Goal: Task Accomplishment & Management: Use online tool/utility

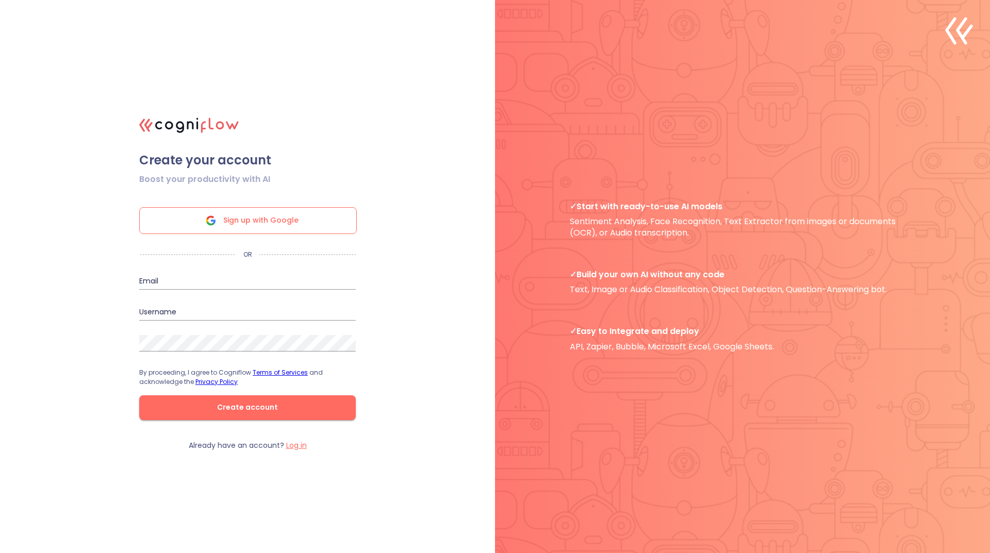
click at [259, 207] on div "Sign up with Google" at bounding box center [248, 220] width 218 height 27
click at [257, 213] on span "Sign up with Google" at bounding box center [260, 221] width 75 height 26
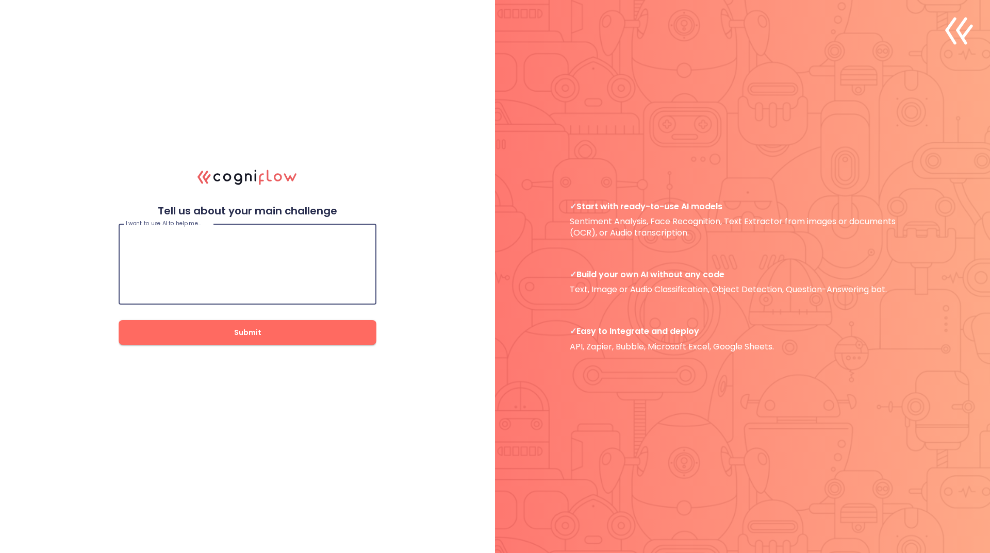
click at [203, 241] on textarea at bounding box center [247, 264] width 243 height 62
click at [197, 242] on textarea at bounding box center [247, 264] width 243 height 62
paste textarea "Build a deep learning model to synthesize personalized handwriting from 20-30 s…"
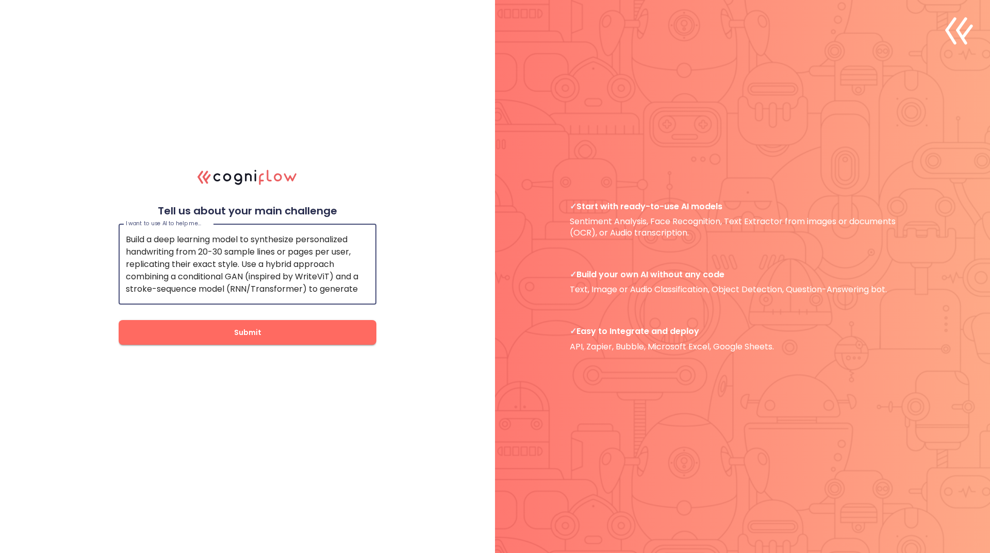
type textarea "Build a deep learning model to synthesize personalized handwriting from 20-30 s…"
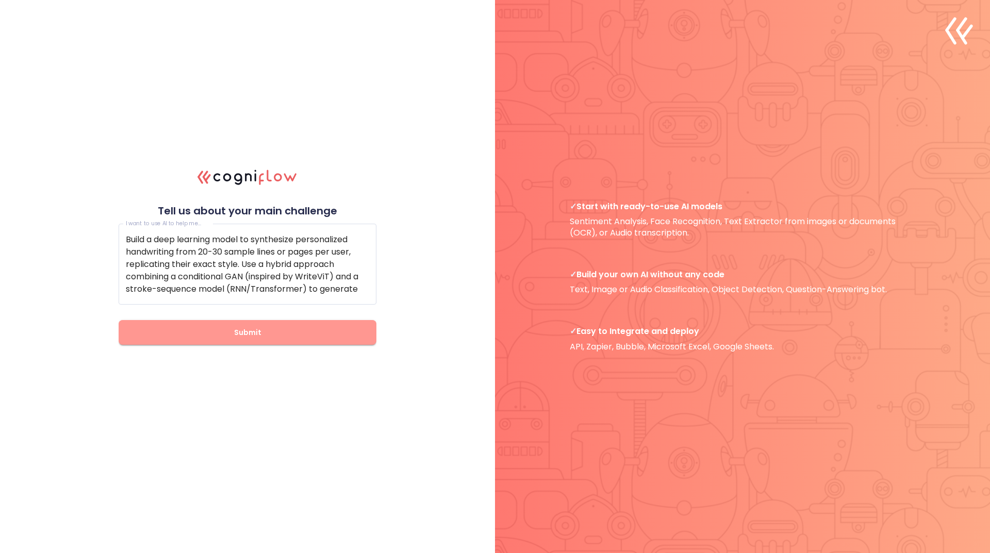
click at [271, 337] on span "Submit" at bounding box center [247, 332] width 225 height 13
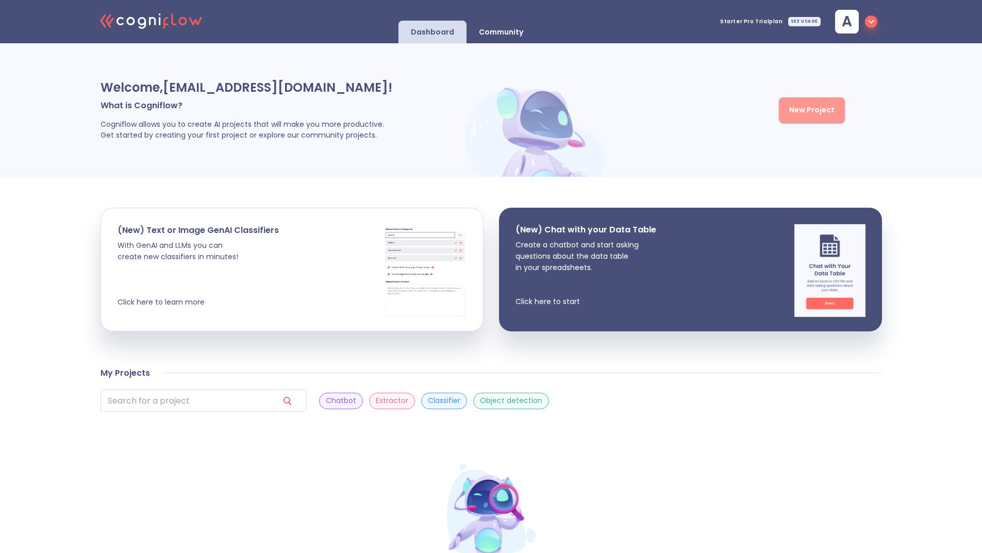
drag, startPoint x: 814, startPoint y: 107, endPoint x: 806, endPoint y: 111, distance: 9.9
click at [815, 109] on span "New Project" at bounding box center [811, 110] width 45 height 13
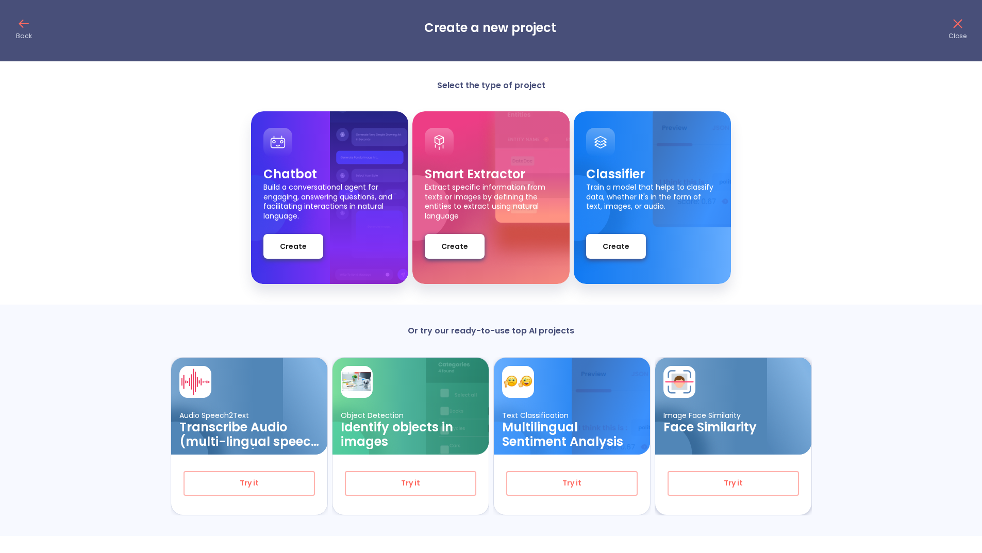
scroll to position [7, 0]
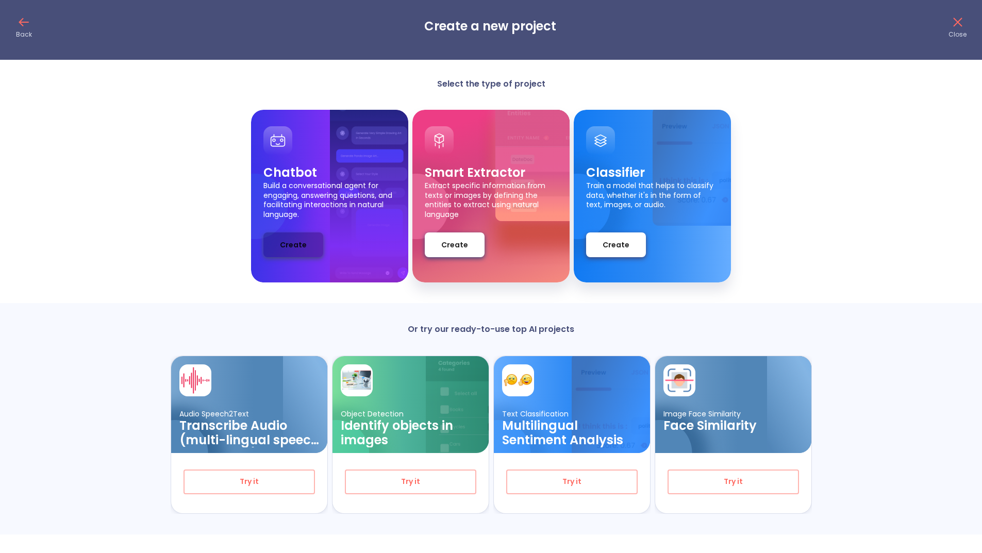
click at [297, 239] on span "Create" at bounding box center [293, 245] width 27 height 13
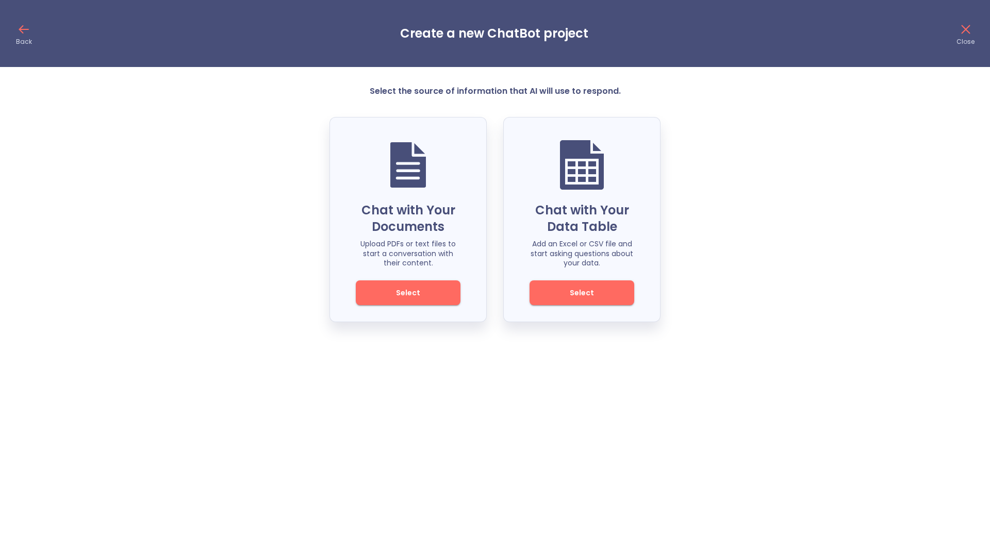
click at [29, 31] on icon at bounding box center [23, 29] width 16 height 16
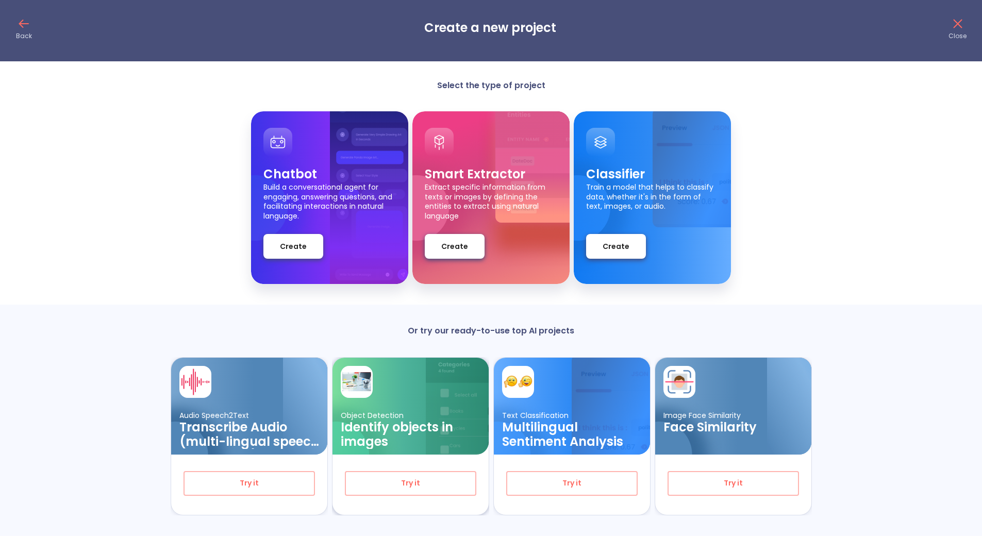
scroll to position [7, 0]
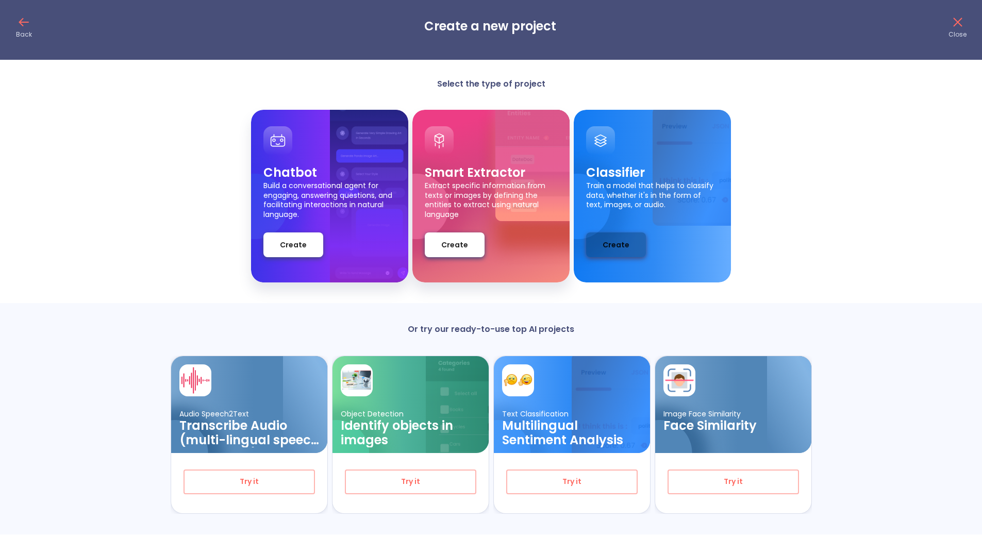
click at [631, 244] on button "Create" at bounding box center [616, 244] width 60 height 25
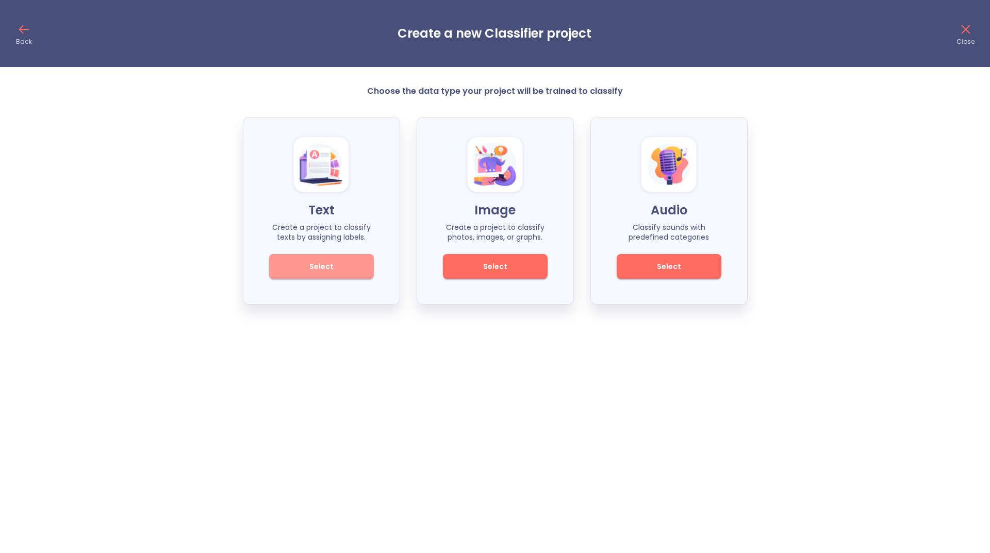
click at [308, 260] on button "Select" at bounding box center [321, 266] width 105 height 25
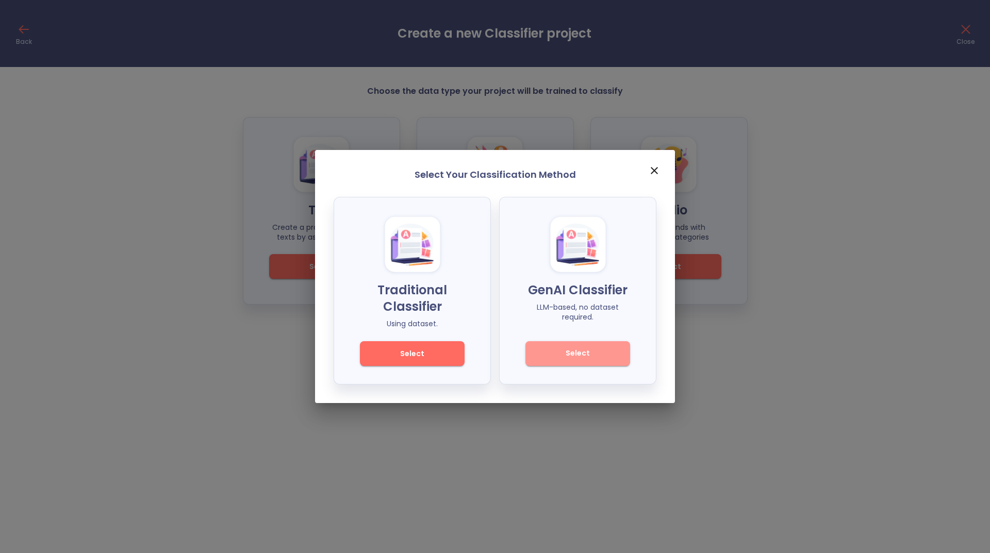
click at [577, 354] on span "Select" at bounding box center [578, 353] width 70 height 13
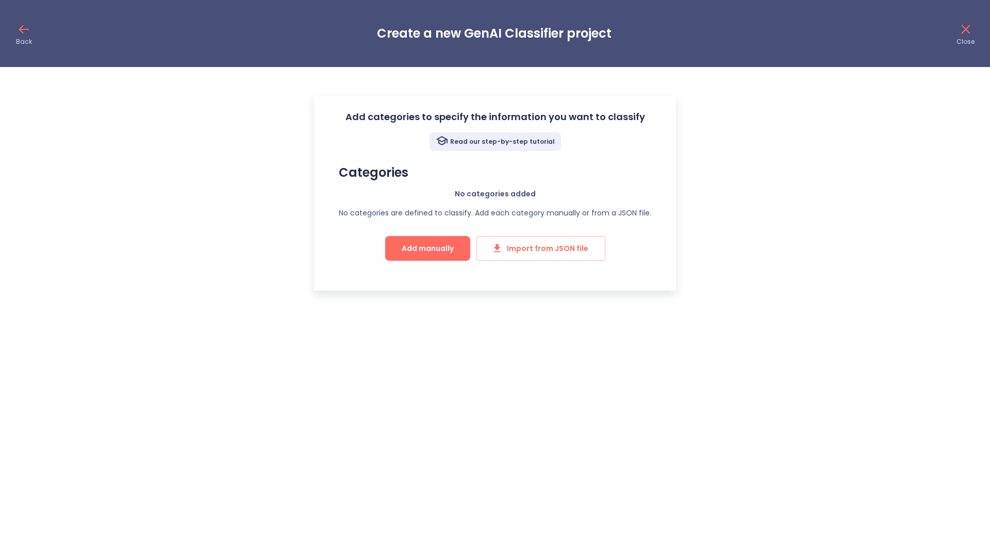
click at [516, 147] on div "Read our step-by-step tutorial" at bounding box center [494, 141] width 131 height 19
click at [26, 20] on div "Back Create a new GenAI Classifier project Close" at bounding box center [495, 33] width 990 height 67
click at [21, 29] on icon at bounding box center [23, 29] width 16 height 16
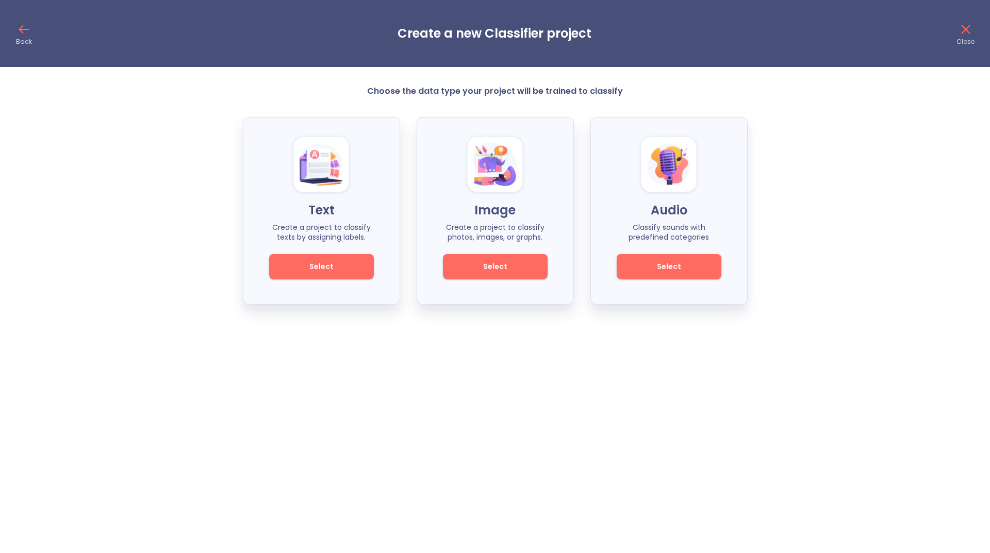
click at [29, 22] on icon at bounding box center [23, 29] width 16 height 16
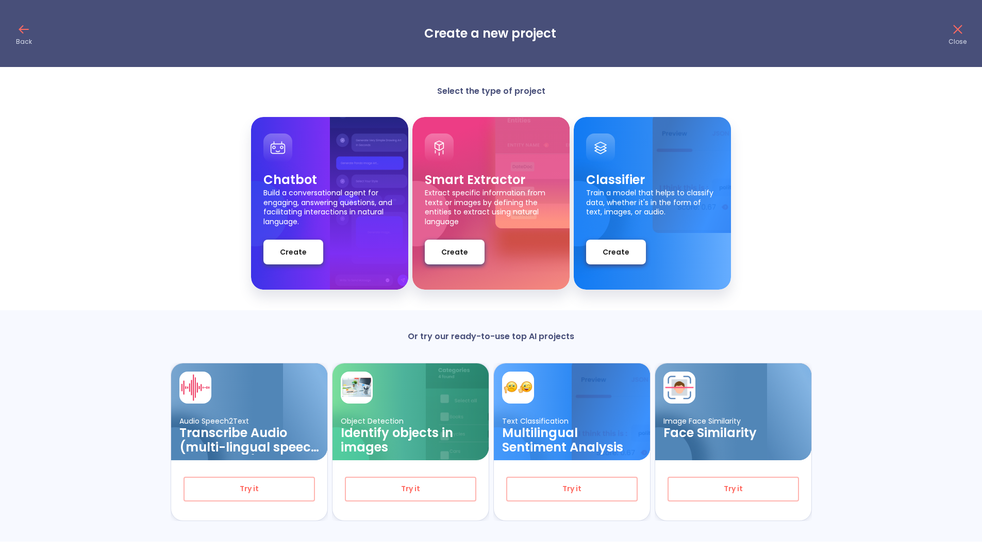
click at [479, 35] on h3 "Create a new project" at bounding box center [490, 33] width 132 height 14
click at [281, 255] on span "Create" at bounding box center [293, 252] width 27 height 13
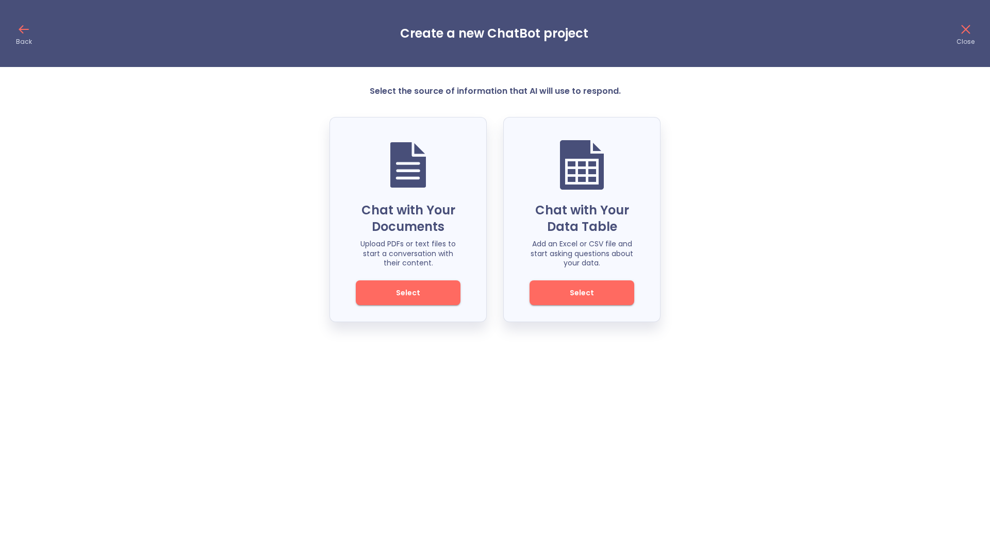
click at [19, 36] on icon at bounding box center [23, 29] width 16 height 16
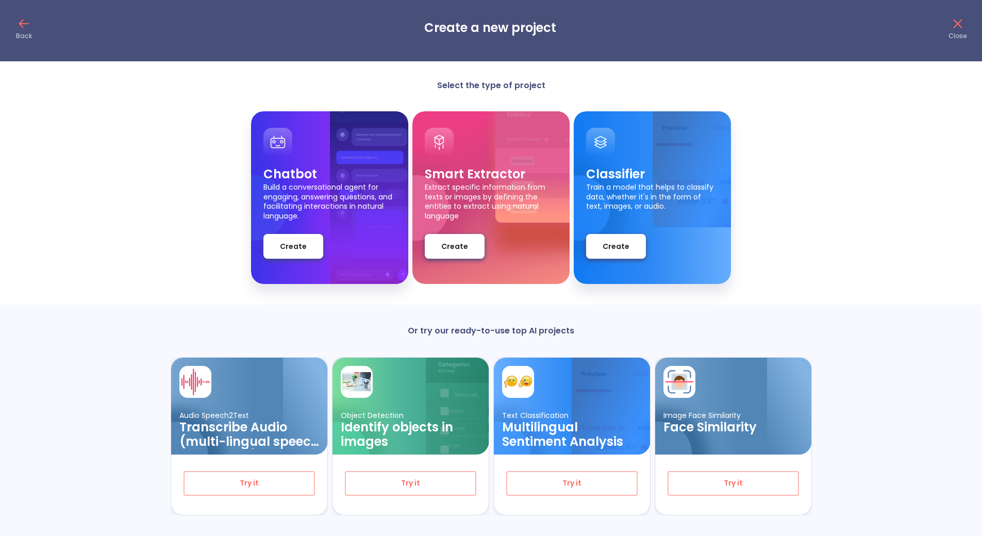
scroll to position [7, 0]
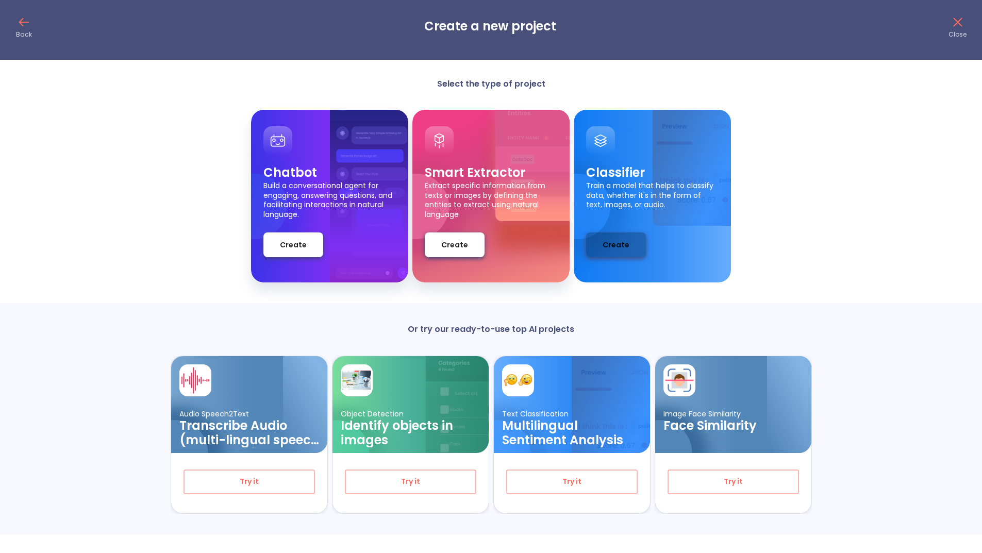
click at [632, 247] on button "Create" at bounding box center [616, 244] width 60 height 25
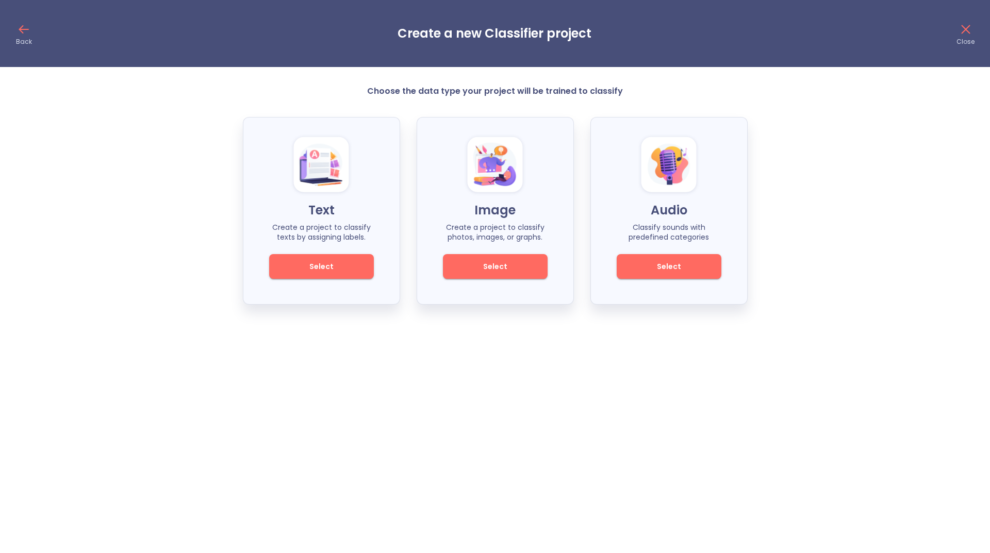
drag, startPoint x: 352, startPoint y: 263, endPoint x: 425, endPoint y: 344, distance: 109.1
click at [425, 323] on html "Back Create a new Classifier project Close Choose the data type your project wi…" at bounding box center [495, 161] width 990 height 323
click at [332, 268] on span "Select" at bounding box center [322, 266] width 70 height 13
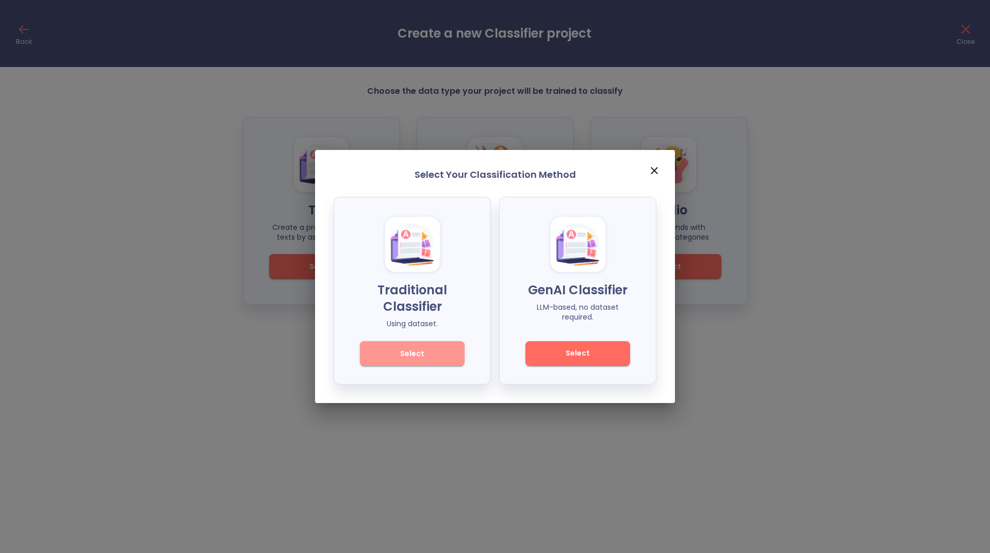
click at [388, 364] on button "Select" at bounding box center [412, 353] width 105 height 25
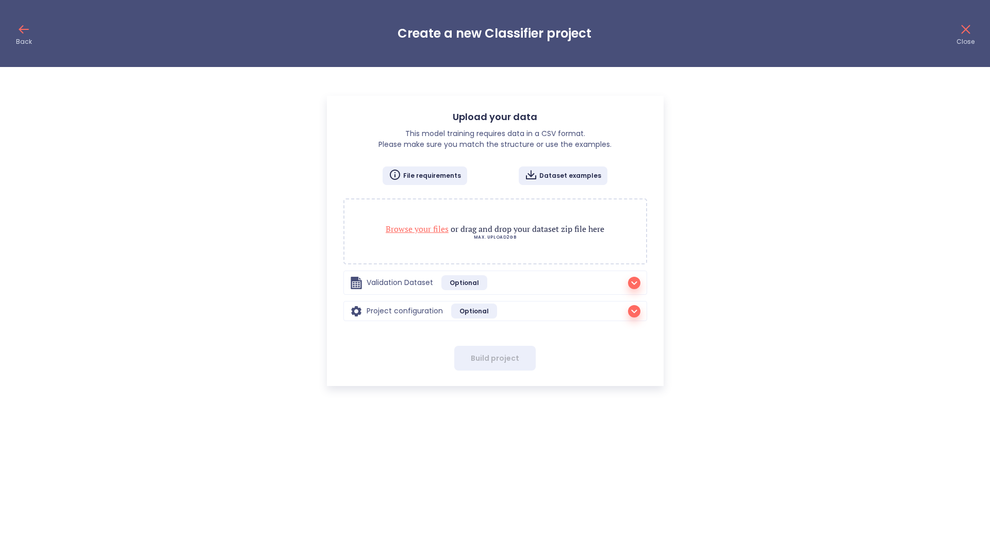
radio input "true"
checkbox input "true"
click at [439, 228] on span "Browse your files" at bounding box center [417, 228] width 63 height 11
click at [23, 29] on icon at bounding box center [23, 29] width 16 height 16
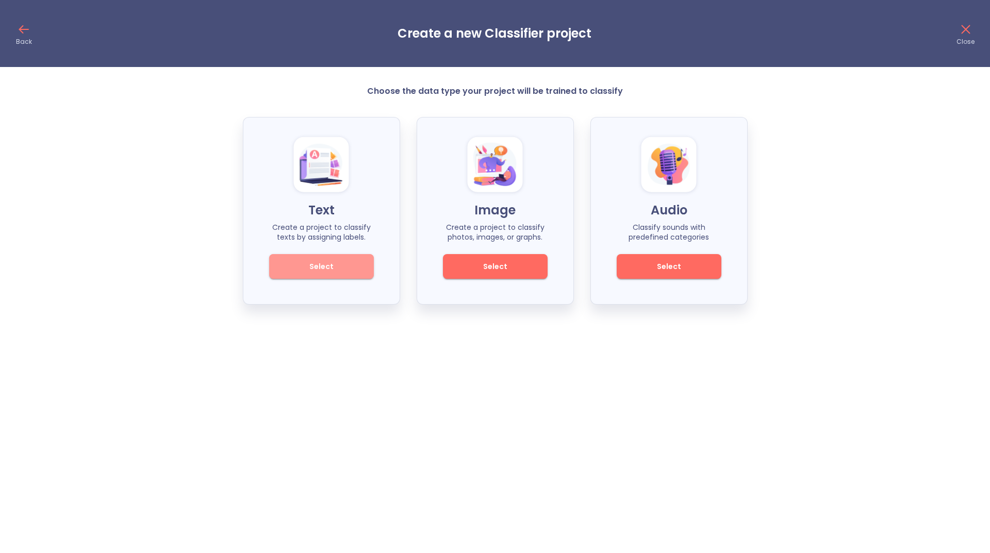
click at [325, 268] on span "Select" at bounding box center [322, 266] width 70 height 13
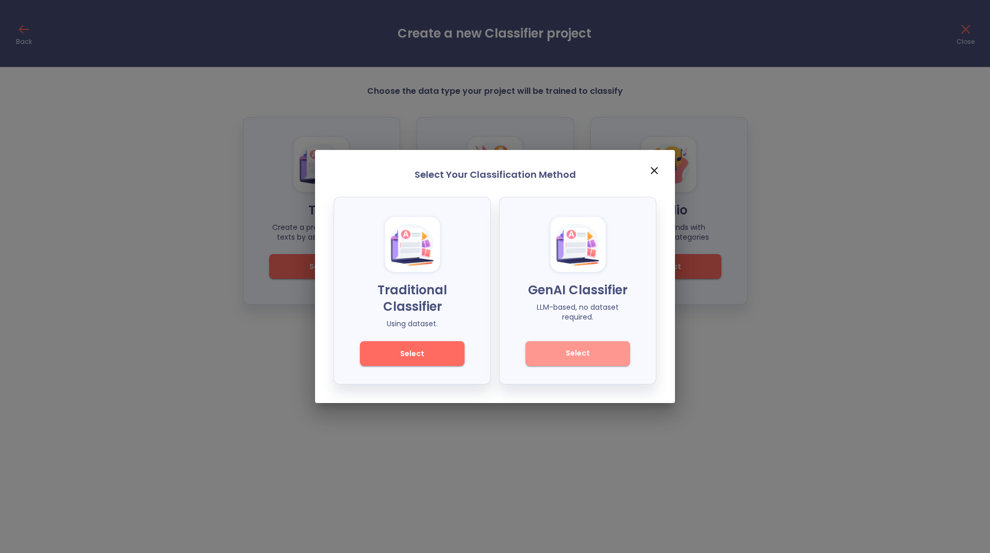
click at [560, 349] on span "Select" at bounding box center [578, 353] width 70 height 13
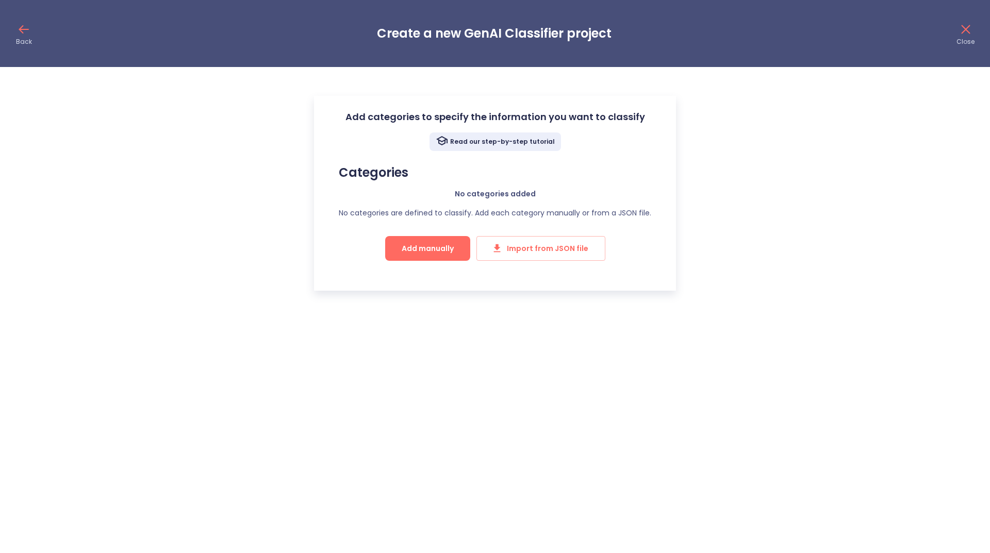
click at [441, 252] on span "Add manually" at bounding box center [428, 248] width 52 height 13
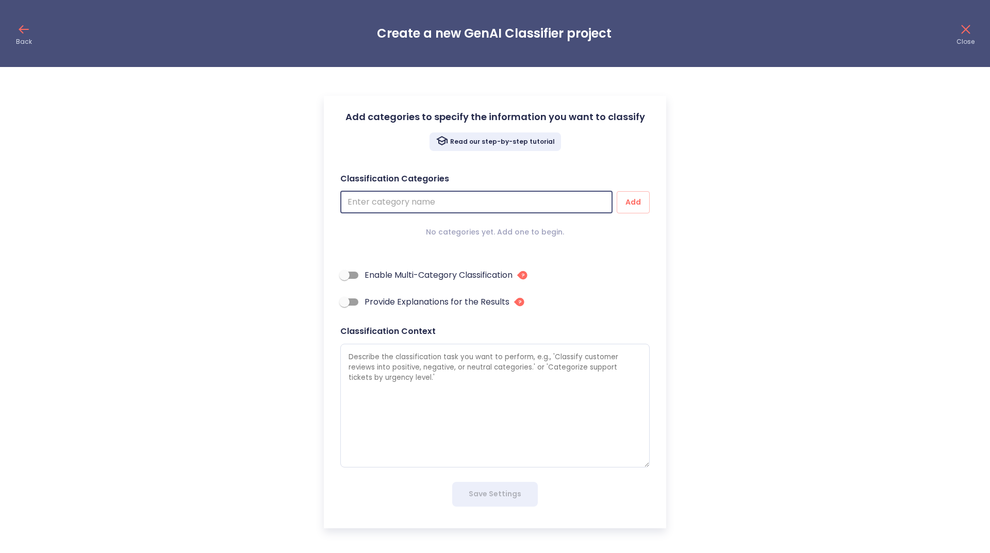
click at [397, 202] on input "text" at bounding box center [476, 202] width 272 height 22
click at [423, 363] on textarea at bounding box center [494, 406] width 309 height 124
paste textarea "Build a deep learning model to synthesize personalized handwriting from 20-30 s…"
type textarea "Build a deep learning model to synthesize personalized handwriting from 20-30 s…"
type textarea "x"
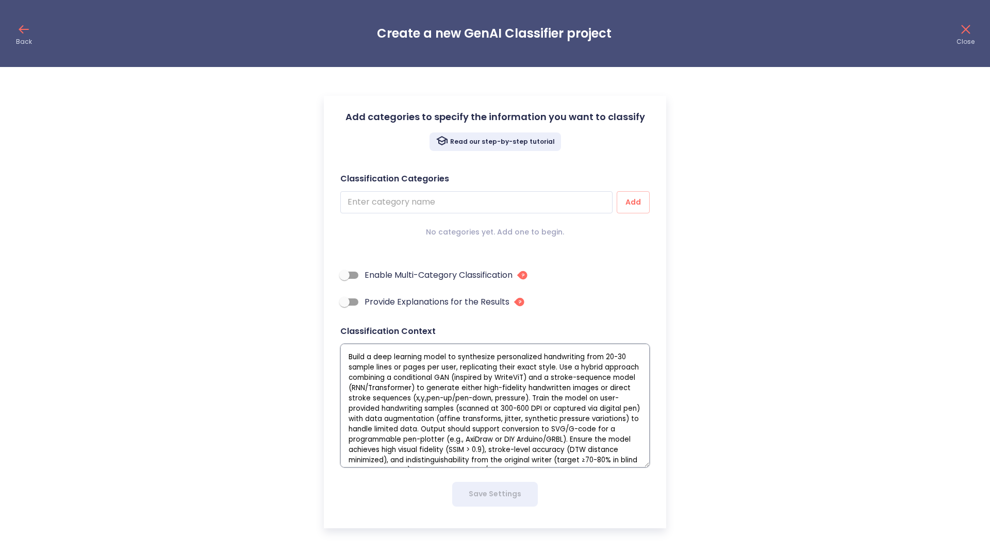
scroll to position [19, 0]
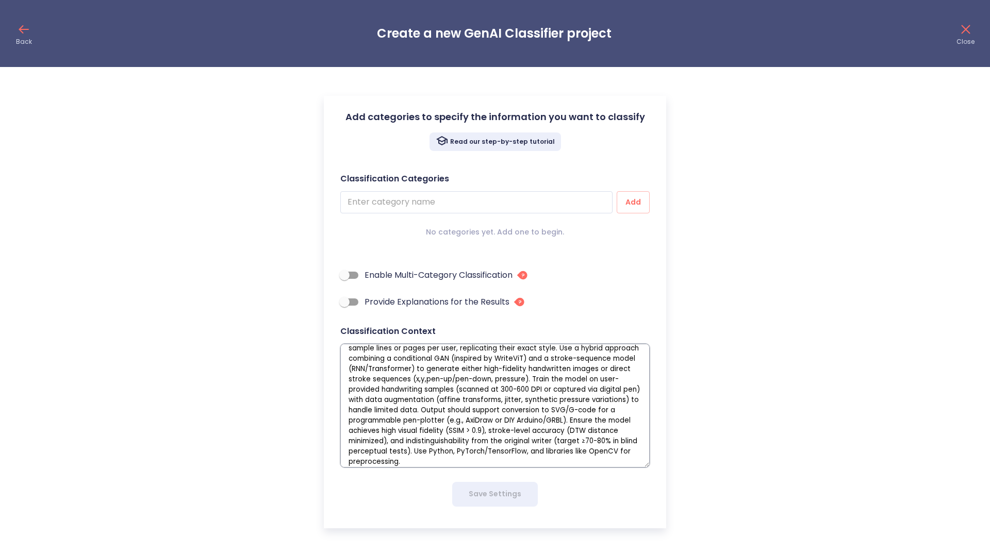
type textarea "Build a deep learning model to synthesize personalized handwriting from 20-30 s…"
click at [353, 276] on input "Enable Multi-Category Classification" at bounding box center [344, 275] width 59 height 20
checkbox input "true"
type textarea "x"
click at [353, 300] on input "Provide Explanations for the Results" at bounding box center [344, 302] width 59 height 20
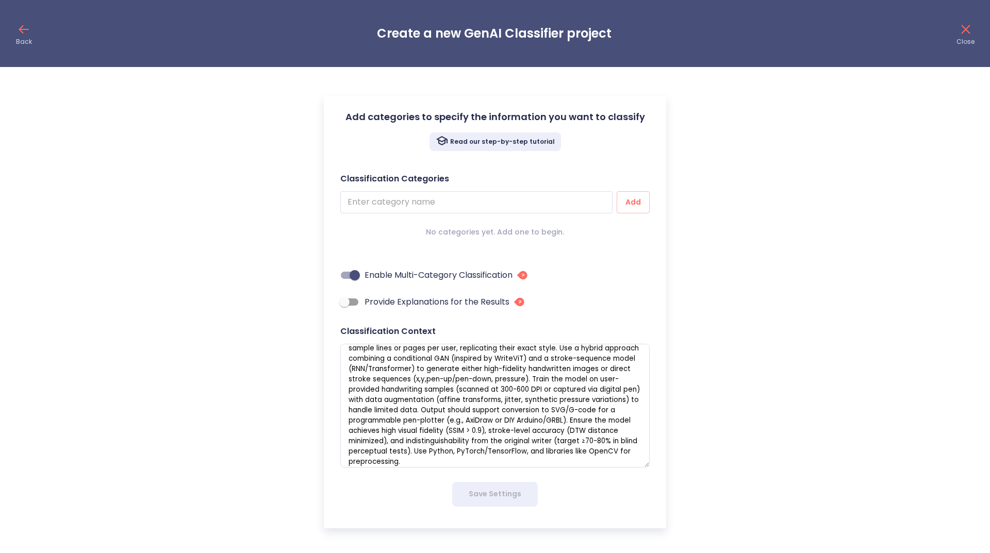
checkbox input "true"
type textarea "x"
click at [383, 198] on input "text" at bounding box center [476, 202] width 272 height 22
click at [382, 210] on input "text" at bounding box center [476, 202] width 272 height 22
type input "d"
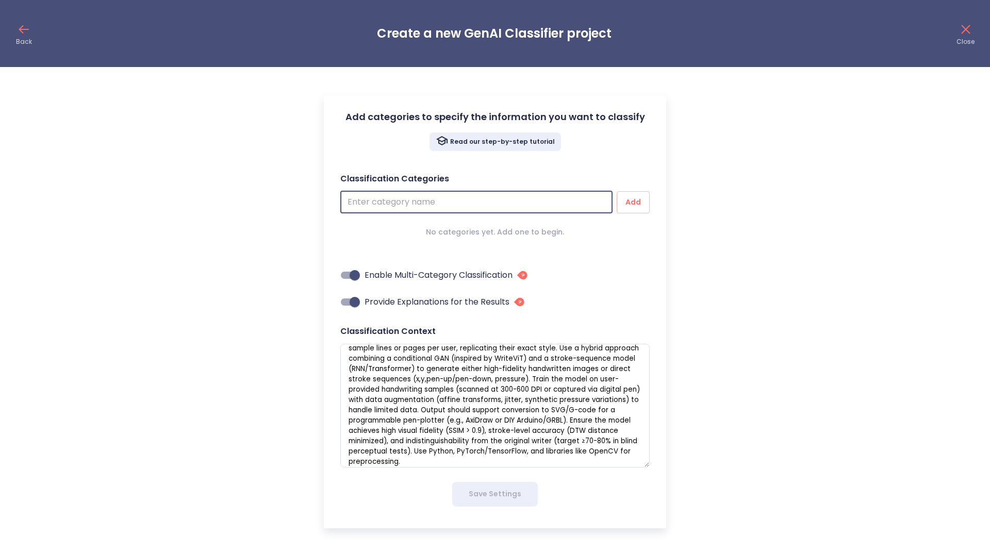
type textarea "x"
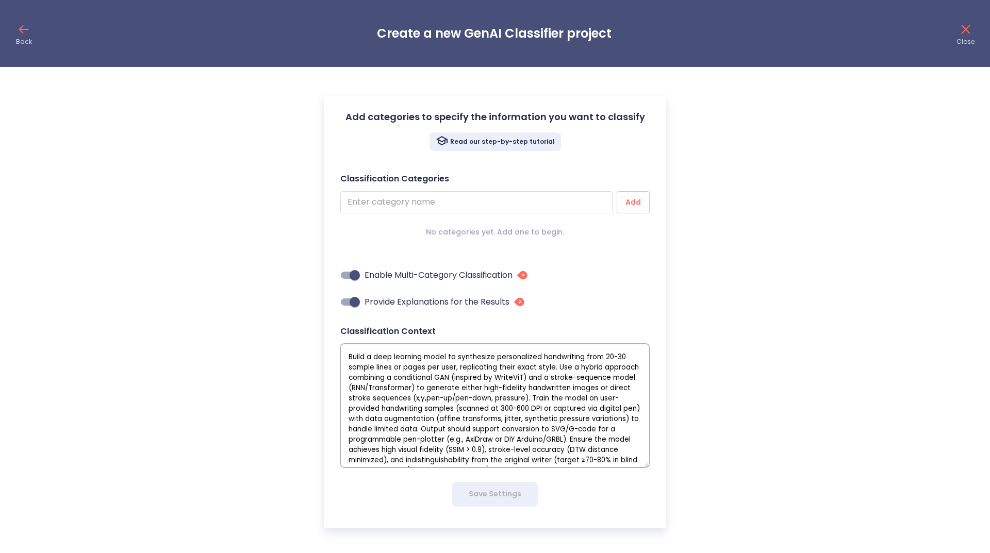
drag, startPoint x: 446, startPoint y: 355, endPoint x: 374, endPoint y: 360, distance: 72.3
click at [374, 360] on textarea "Build a deep learning model to synthesize personalized handwriting from 20-30 s…" at bounding box center [494, 406] width 309 height 124
click at [374, 204] on input "text" at bounding box center [476, 202] width 272 height 22
paste input "deep learning model"
type input "deep learning model"
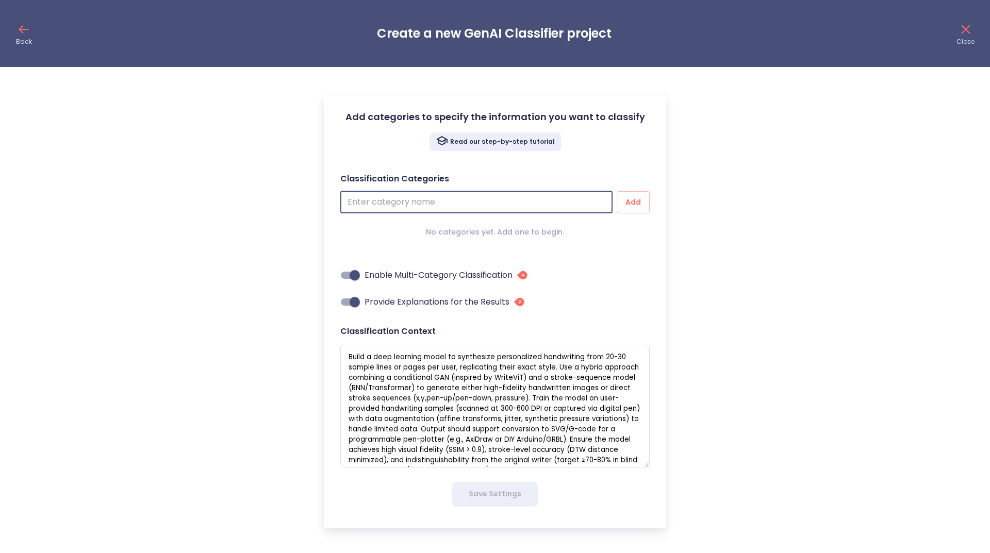
type textarea "x"
type input "deep learning model"
click at [692, 230] on div "Add categories to specify the information you want to classify Read our step-by…" at bounding box center [495, 307] width 990 height 443
click at [629, 201] on span "Add" at bounding box center [633, 202] width 16 height 13
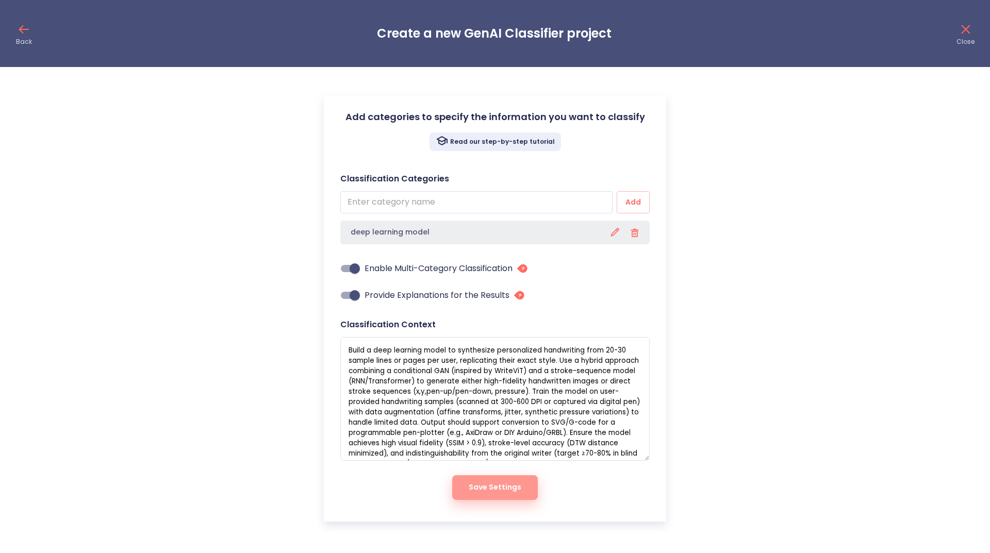
click at [494, 495] on button "Save Settings" at bounding box center [495, 487] width 86 height 25
type textarea "x"
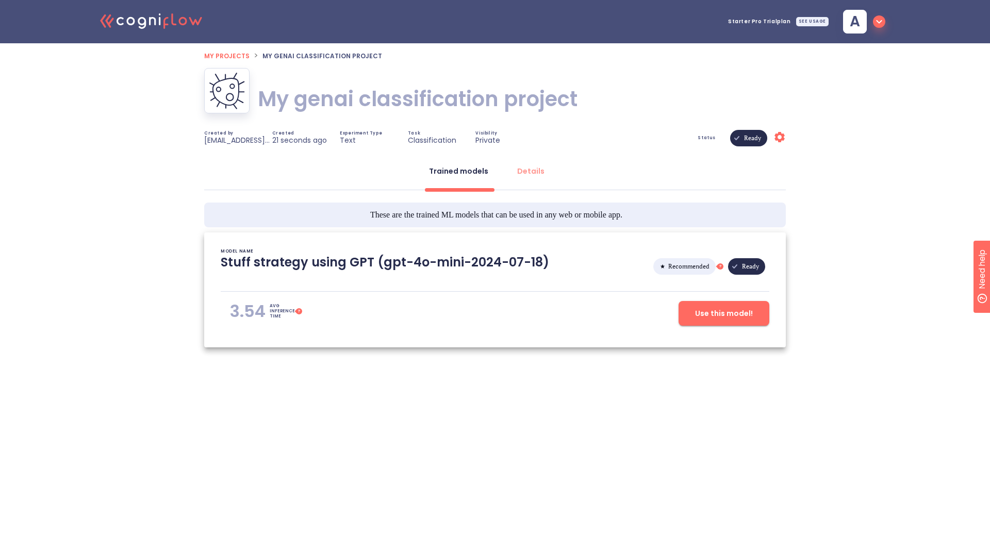
click at [732, 317] on span "Use this model!" at bounding box center [724, 313] width 58 height 13
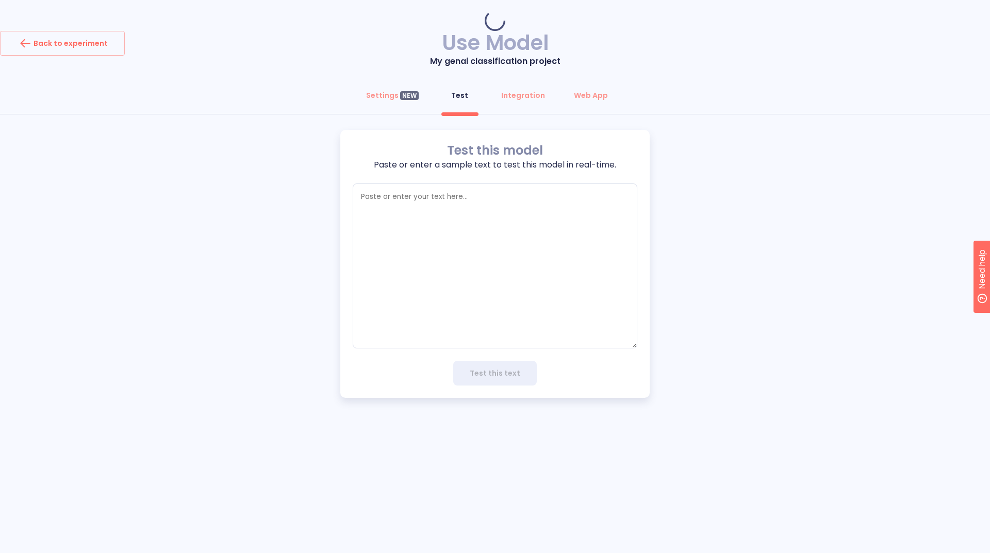
type textarea "x"
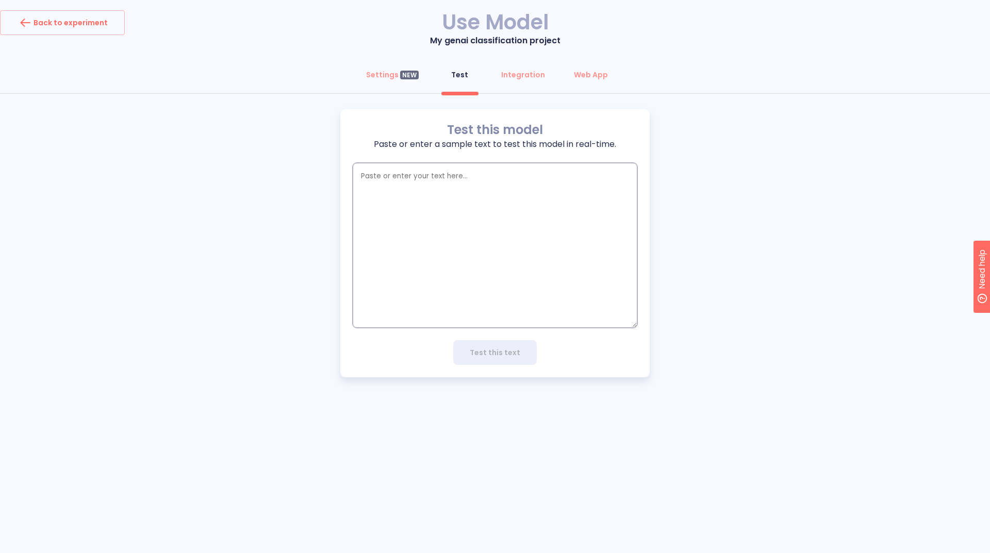
click at [445, 182] on textarea "empty textarea" at bounding box center [495, 245] width 285 height 165
click at [401, 176] on textarea "empty textarea" at bounding box center [495, 245] width 285 height 165
drag, startPoint x: 423, startPoint y: 181, endPoint x: 450, endPoint y: 187, distance: 28.4
click at [442, 190] on textarea "empty textarea" at bounding box center [495, 245] width 285 height 165
type textarea "h"
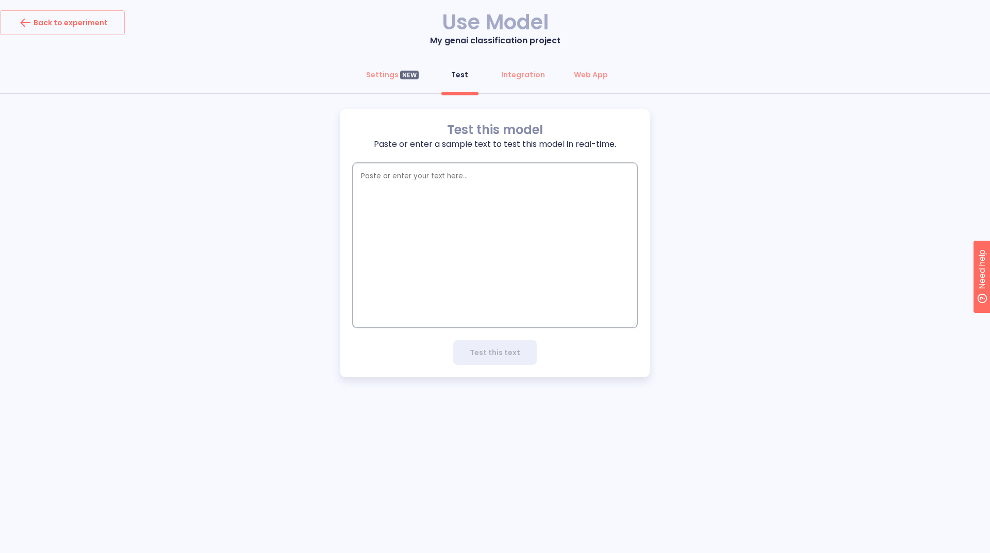
type textarea "x"
type textarea "he"
type textarea "x"
type textarea "hel"
type textarea "x"
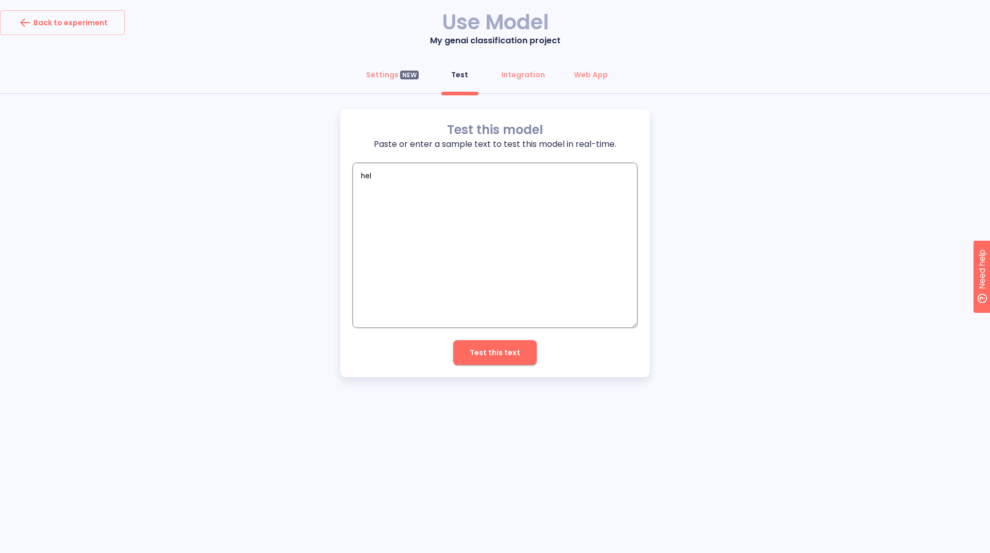
type textarea "hell"
type textarea "x"
type textarea "hello"
type textarea "x"
type textarea "hello"
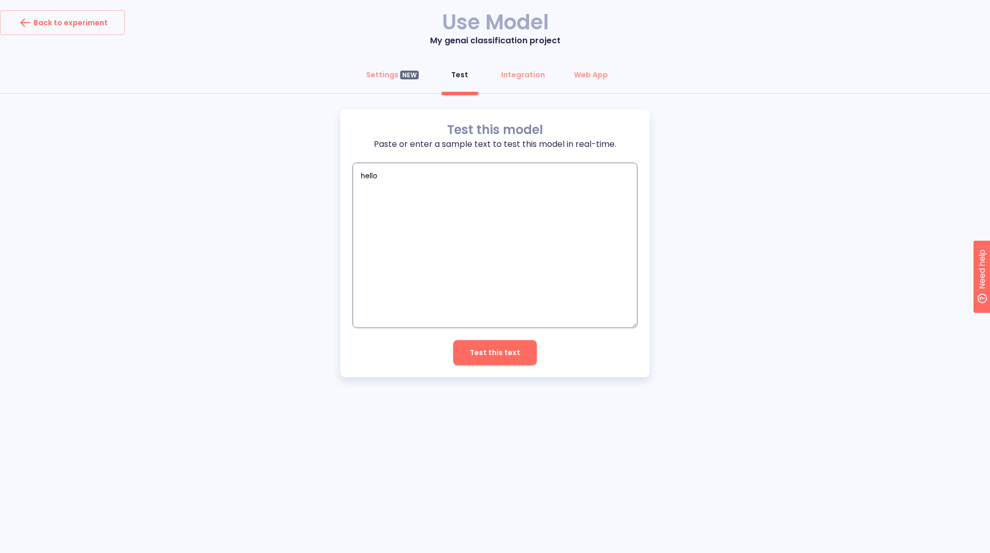
type textarea "x"
type textarea "hello ,"
type textarea "x"
type textarea "hello ,"
type textarea "x"
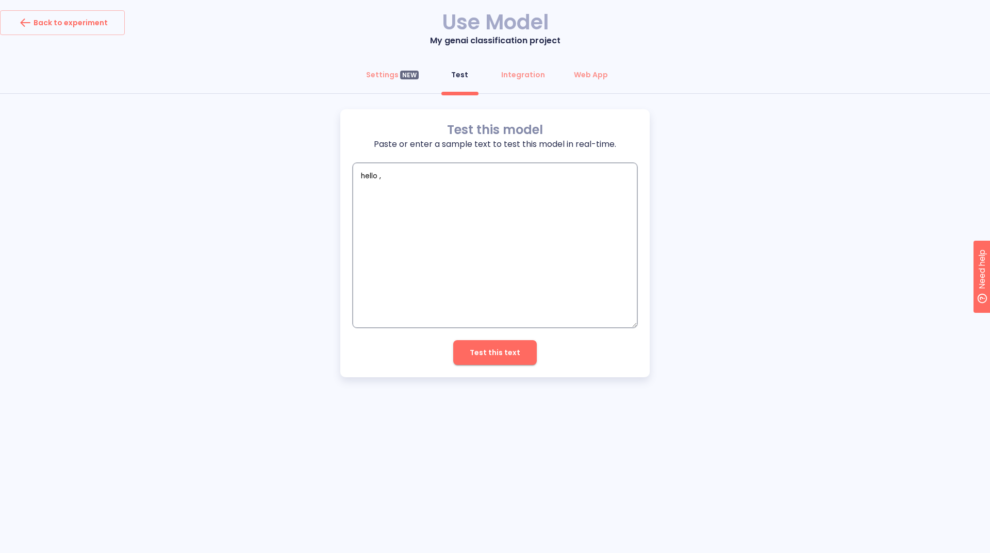
type textarea "hello , h"
type textarea "x"
type textarea "hello , ho"
type textarea "x"
type textarea "hello , how"
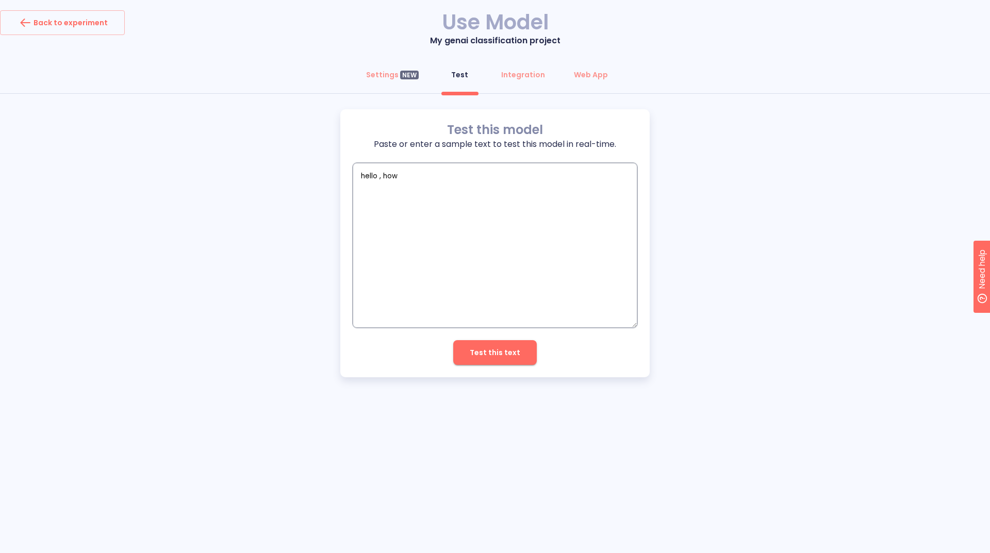
type textarea "x"
type textarea "hello , how"
type textarea "x"
type textarea "hello , how a"
type textarea "x"
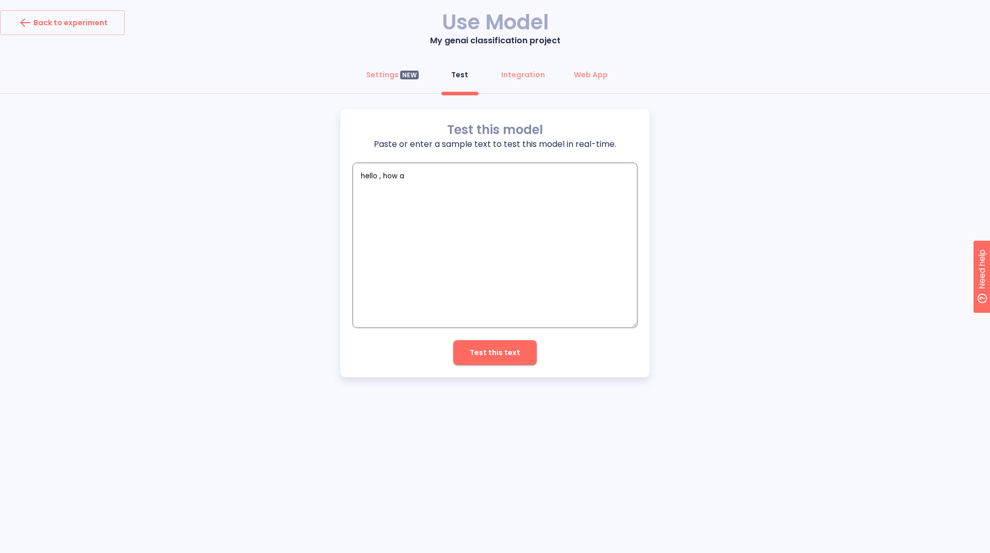
type textarea "hello , how ar"
type textarea "x"
type textarea "hello , how are"
type textarea "x"
type textarea "hello , how are"
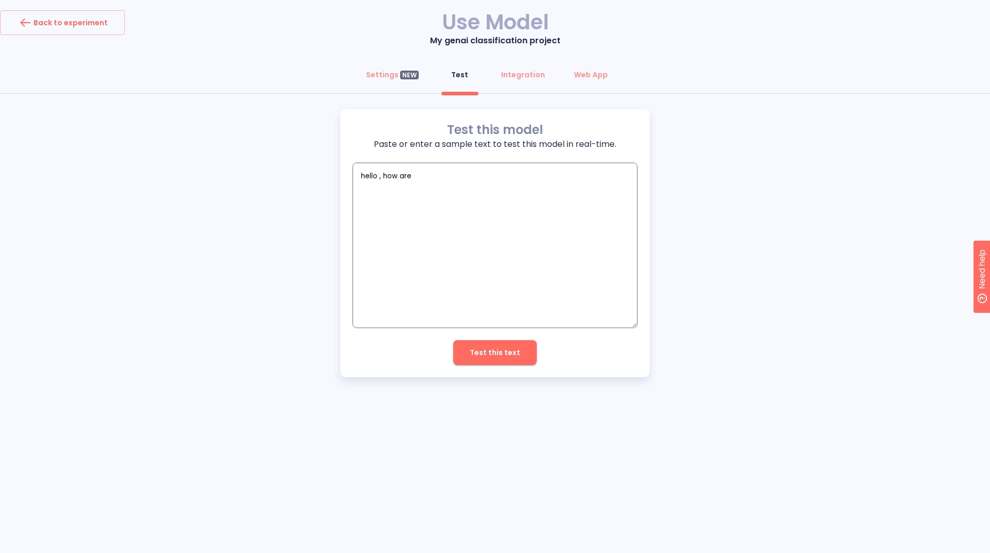
type textarea "x"
type textarea "hello , how are y"
type textarea "x"
type textarea "hello , how are yo"
type textarea "x"
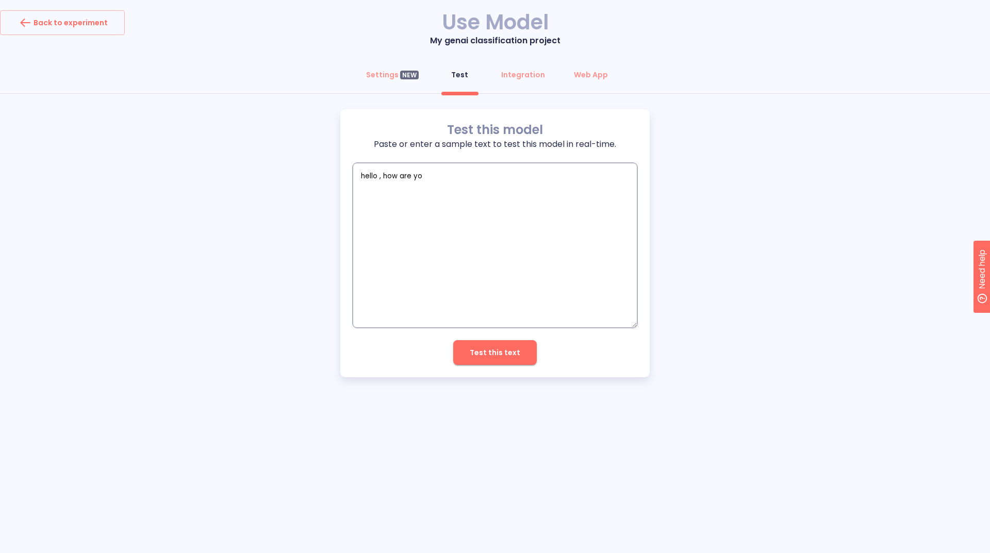
type textarea "hello , how are you"
type textarea "x"
type textarea "hello , how are you"
type textarea "x"
type textarea "hello , how are you"
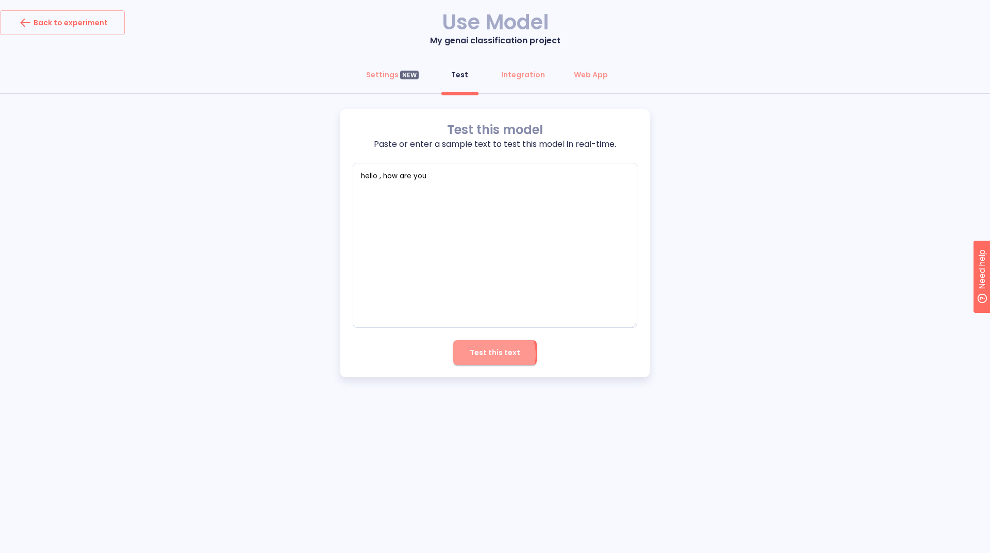
click at [495, 355] on span "Test this text" at bounding box center [495, 352] width 51 height 13
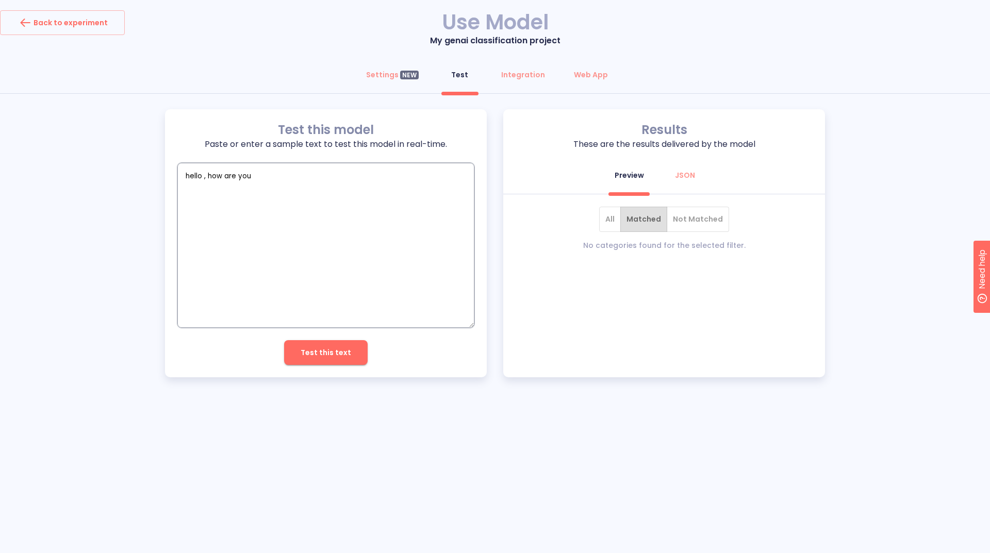
click at [257, 226] on textarea "hello , how are you" at bounding box center [325, 245] width 297 height 165
click at [304, 359] on button "Test this text" at bounding box center [325, 352] width 83 height 25
drag, startPoint x: 700, startPoint y: 164, endPoint x: 698, endPoint y: 174, distance: 9.6
click at [701, 169] on button "JSON" at bounding box center [684, 175] width 37 height 25
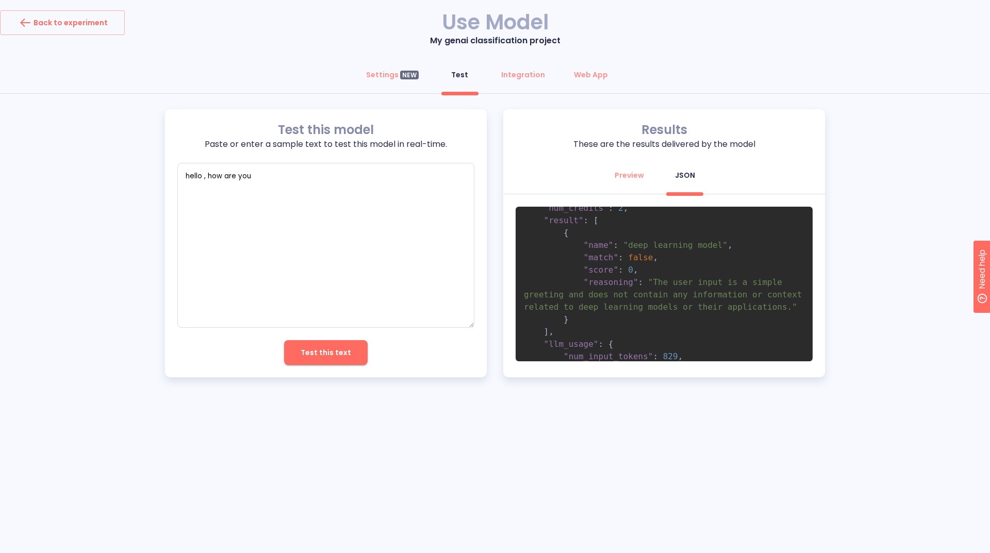
scroll to position [85, 0]
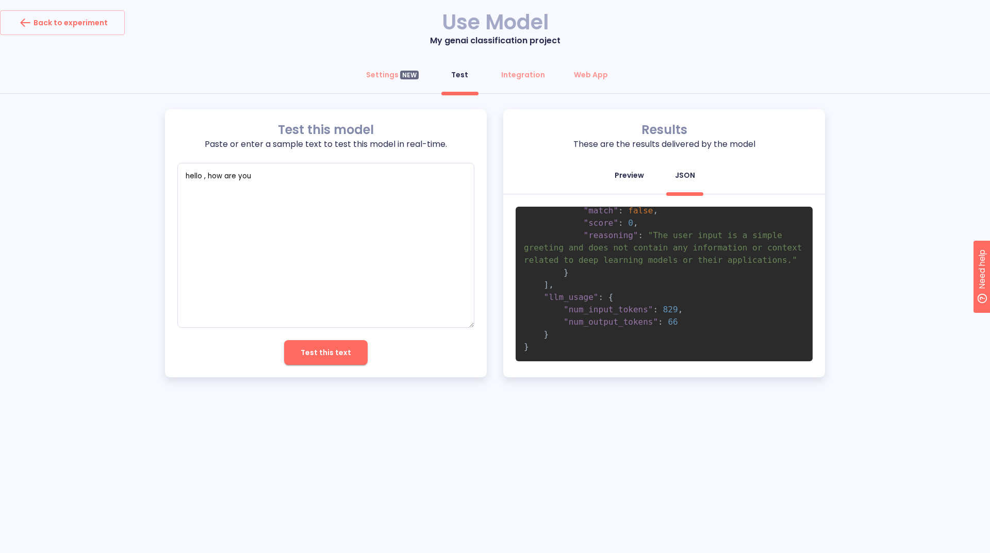
click at [632, 178] on div "Preview" at bounding box center [628, 175] width 29 height 10
type textarea "x"
